Goal: Information Seeking & Learning: Learn about a topic

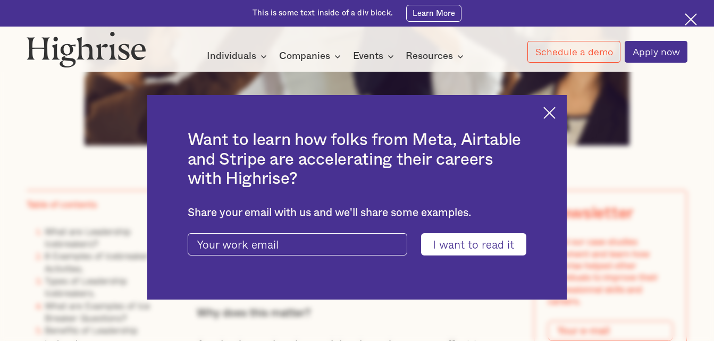
scroll to position [565, 0]
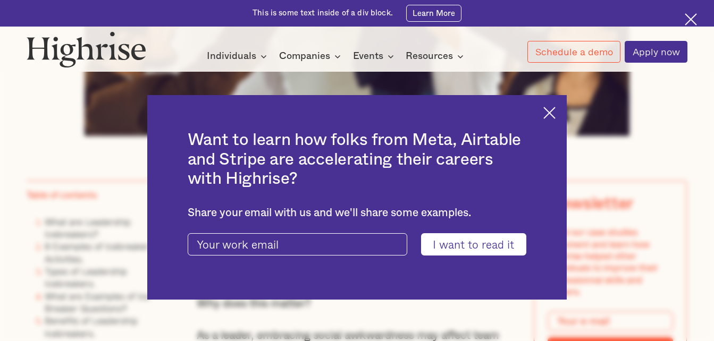
click at [563, 115] on div "Want to learn how folks from Meta, Airtable and Stripe are accelerating their c…" at bounding box center [356, 197] width 419 height 204
click at [555, 114] on img at bounding box center [549, 113] width 12 height 12
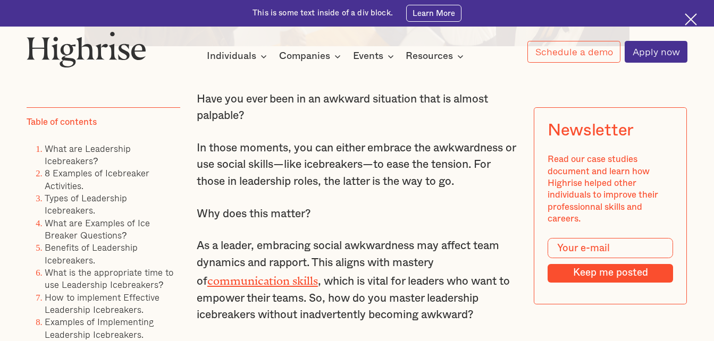
scroll to position [678, 0]
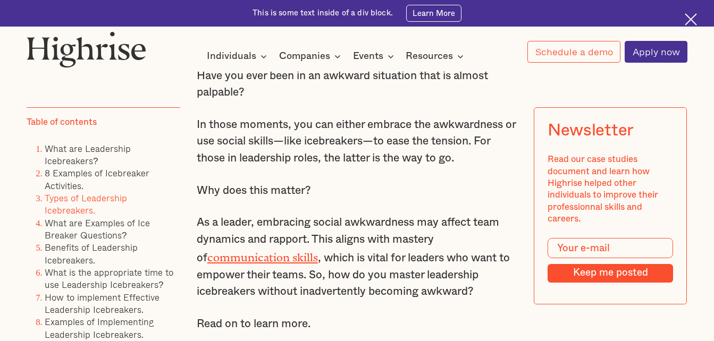
click at [127, 197] on link "Types of Leadership Icebreakers." at bounding box center [86, 204] width 82 height 26
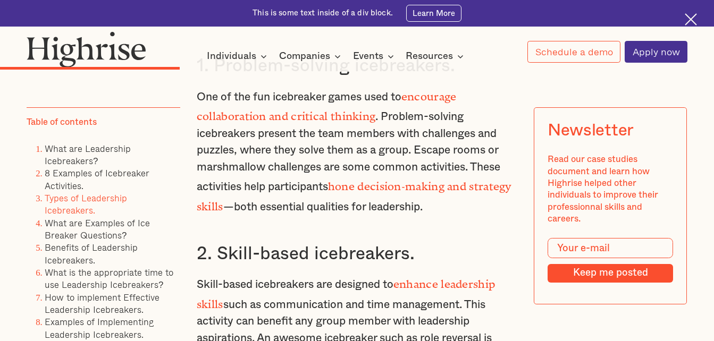
scroll to position [3798, 0]
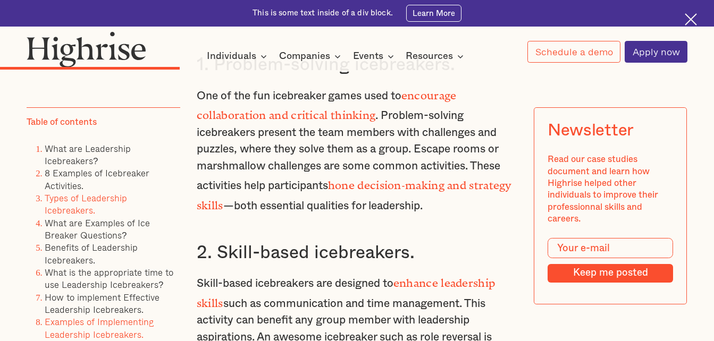
click at [126, 315] on link "Examples of Implementing Leadership Icebreakers." at bounding box center [99, 328] width 109 height 26
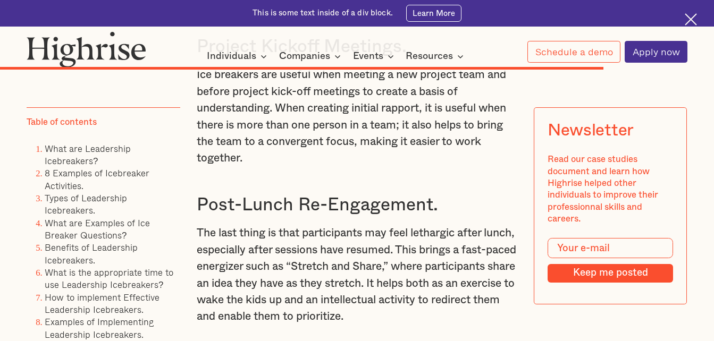
scroll to position [10523, 0]
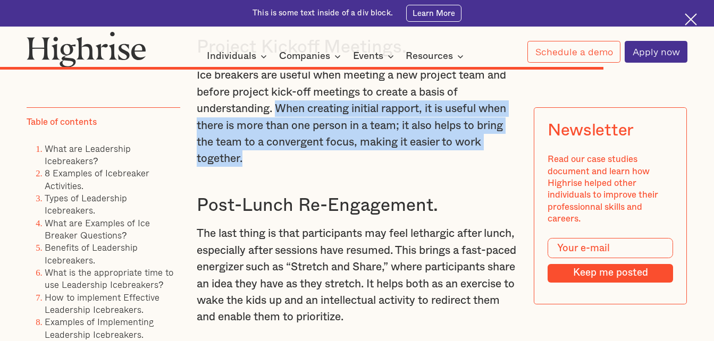
drag, startPoint x: 275, startPoint y: 201, endPoint x: 299, endPoint y: 244, distance: 49.0
click at [299, 167] on p "Ice breakers are useful when meeting a new project team and before project kick…" at bounding box center [357, 117] width 320 height 100
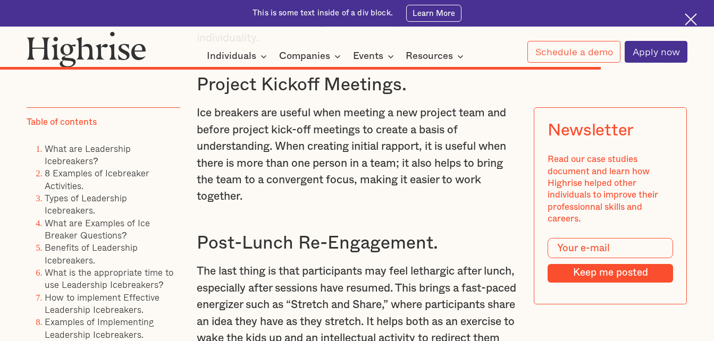
click at [290, 97] on h3 "Project Kickoff Meetings." at bounding box center [357, 85] width 320 height 22
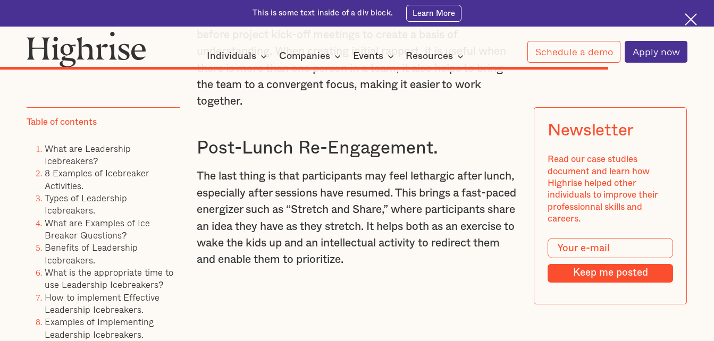
scroll to position [10579, 0]
